Goal: Task Accomplishment & Management: Manage account settings

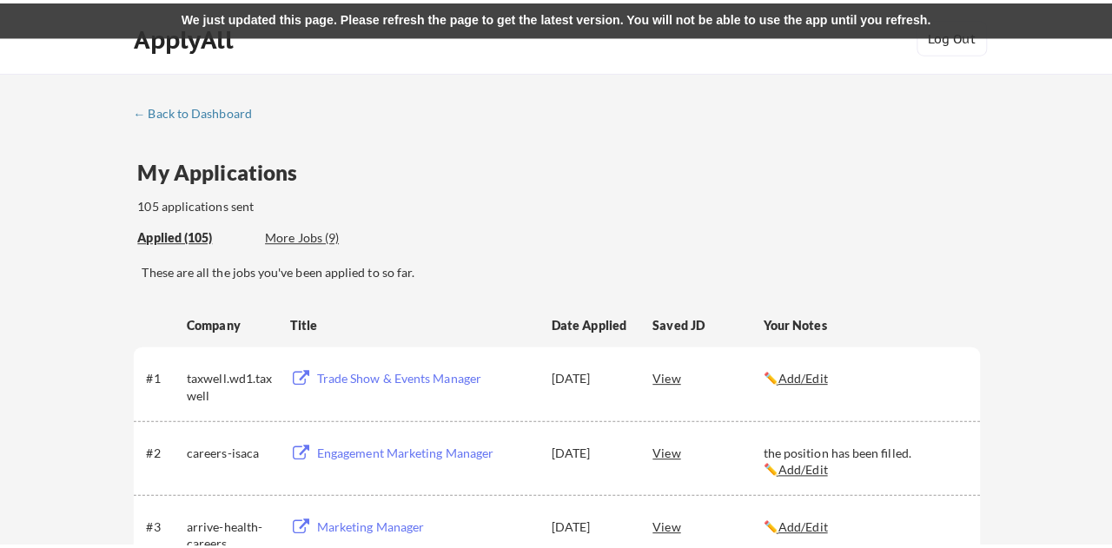
scroll to position [2152, 0]
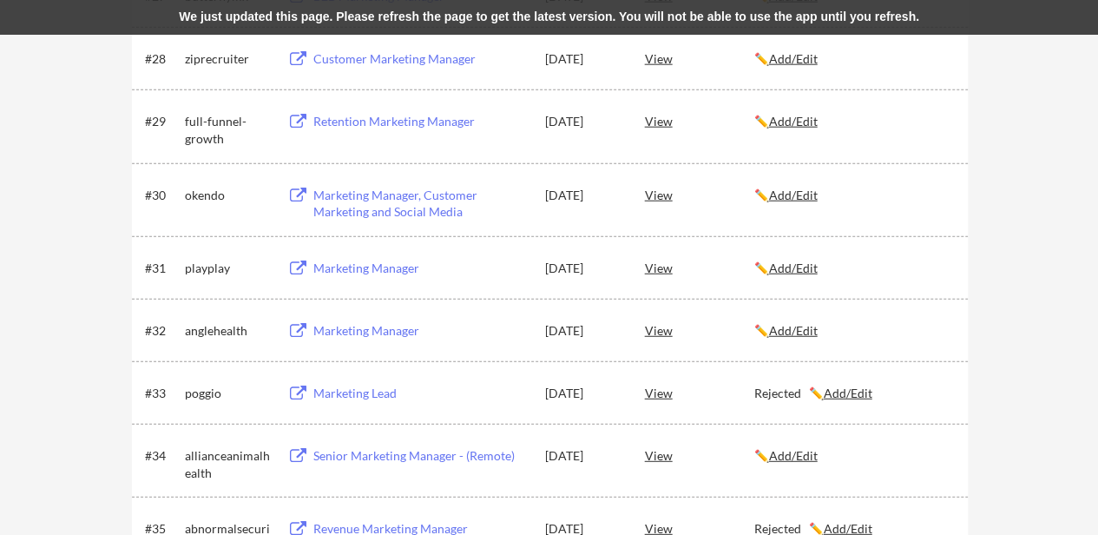
click at [795, 267] on u "Add/Edit" at bounding box center [793, 268] width 49 height 15
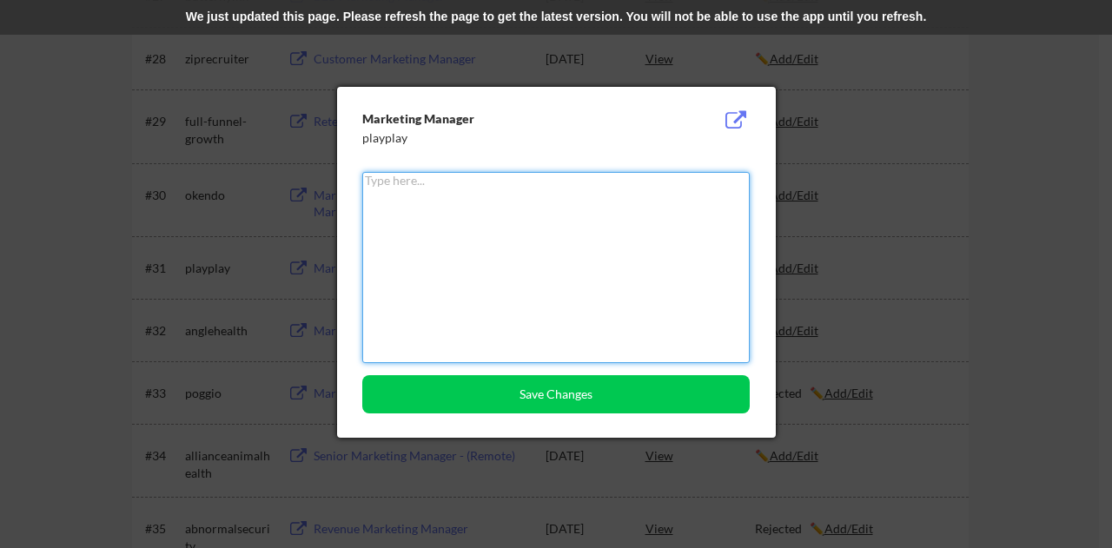
click at [585, 234] on textarea at bounding box center [555, 267] width 387 height 191
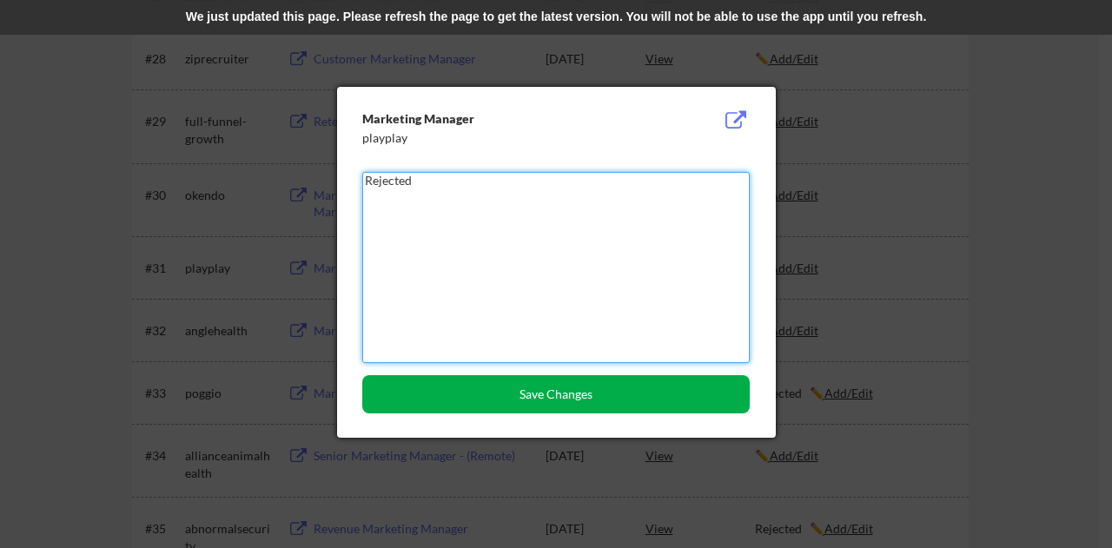
type textarea "Rejected"
click at [571, 393] on button "Save Changes" at bounding box center [555, 394] width 387 height 38
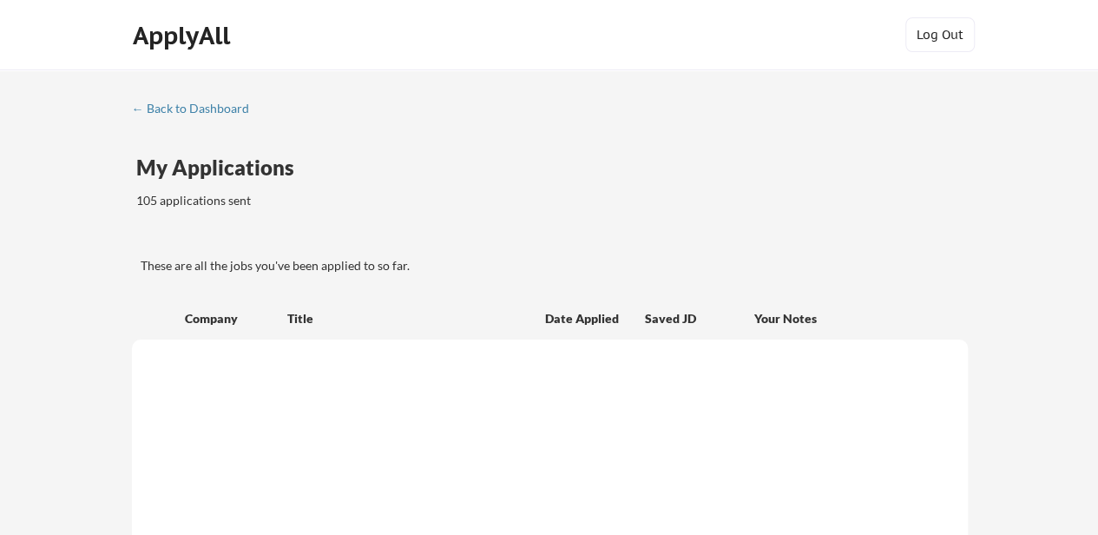
scroll to position [1930, 0]
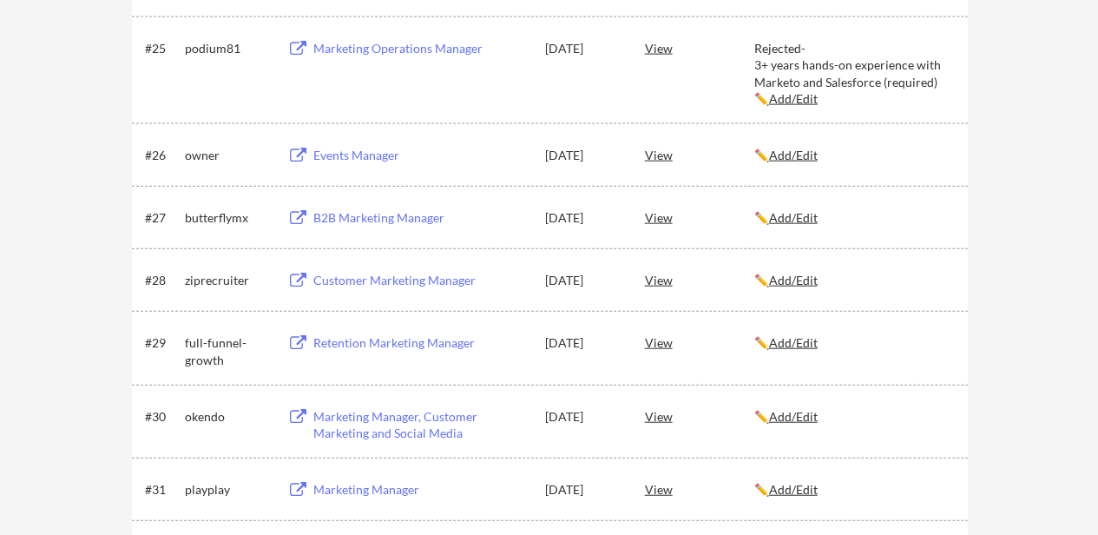
click at [825, 479] on div "✏️ Add/Edit" at bounding box center [854, 488] width 198 height 31
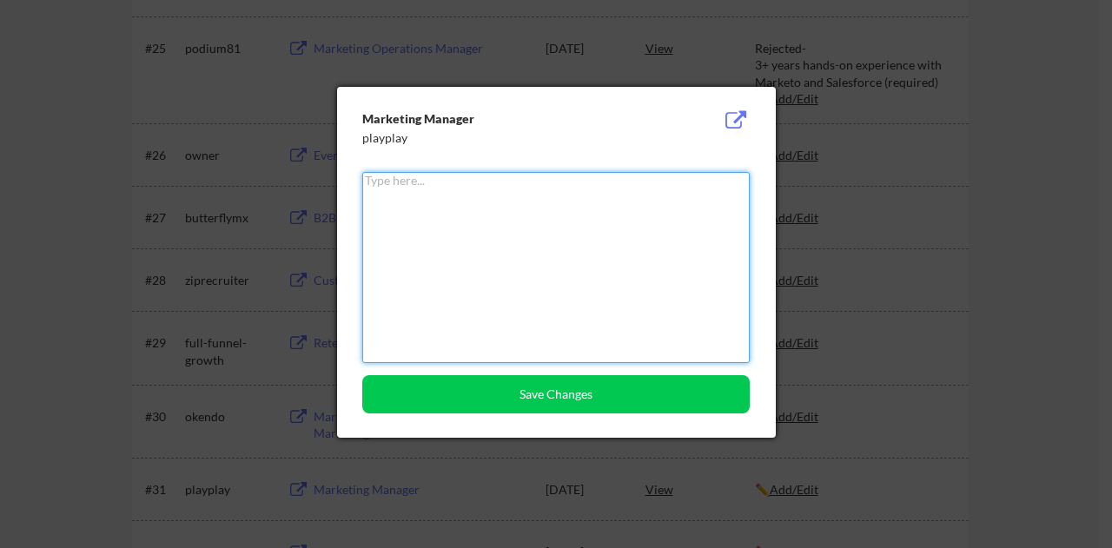
click at [596, 287] on textarea at bounding box center [555, 267] width 387 height 191
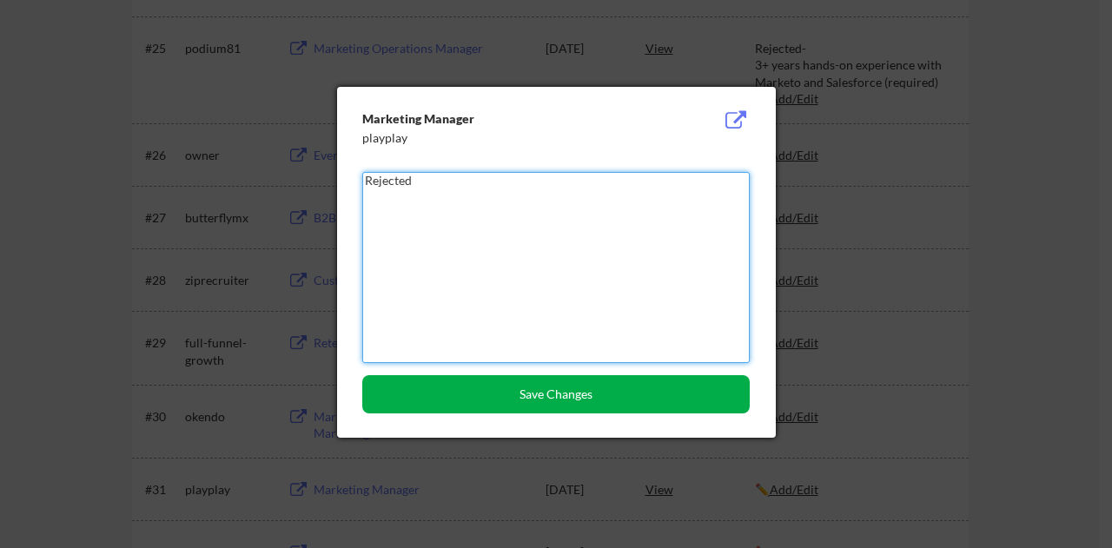
type textarea "Rejected"
click at [620, 404] on button "Save Changes" at bounding box center [555, 394] width 387 height 38
